Goal: Task Accomplishment & Management: Use online tool/utility

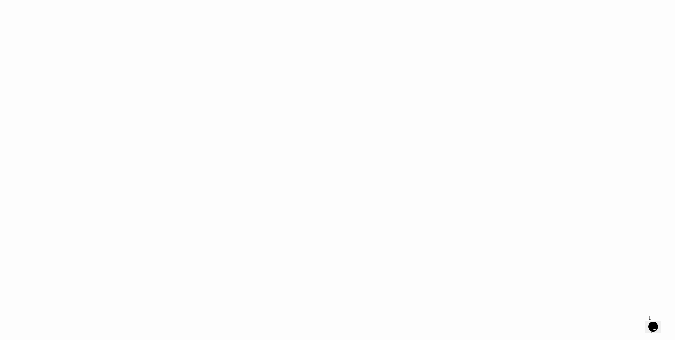
click at [119, 87] on body "Easy CSV ⭐ Choose a paid plan tfong Rayconglobal All Flows All CSV Generators B…" at bounding box center [337, 328] width 675 height 656
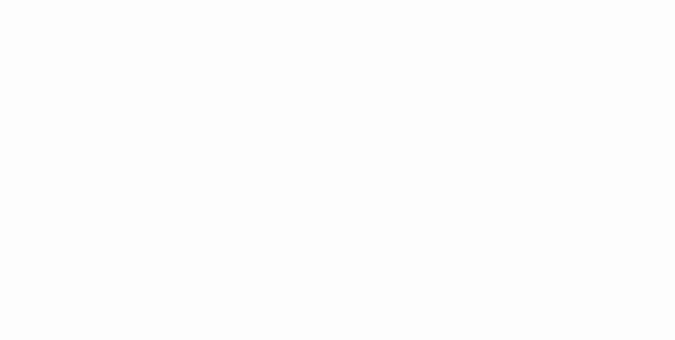
drag, startPoint x: 370, startPoint y: 32, endPoint x: 355, endPoint y: 33, distance: 15.5
drag, startPoint x: 336, startPoint y: 32, endPoint x: 316, endPoint y: 29, distance: 20.3
